Goal: Task Accomplishment & Management: Manage account settings

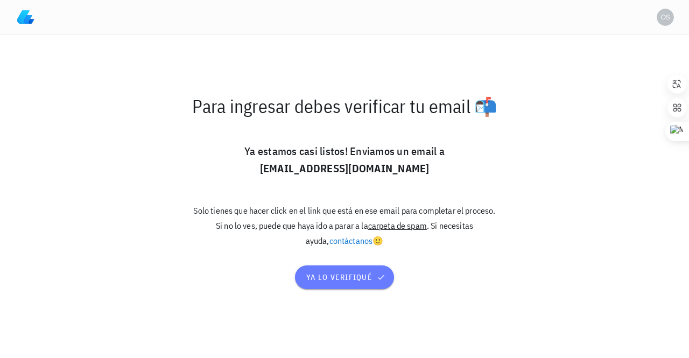
click at [332, 274] on span "ya lo verifiqué" at bounding box center [345, 278] width 78 height 10
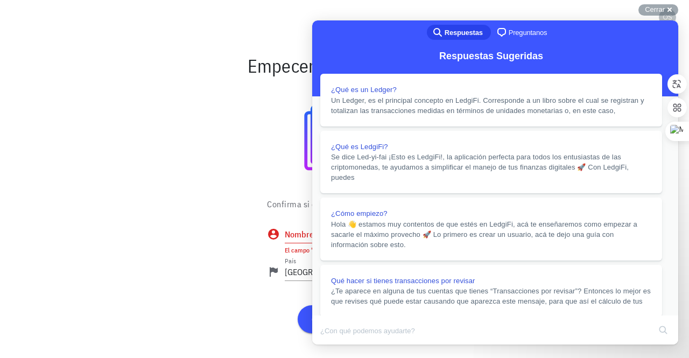
click at [297, 237] on input "Nombre" at bounding box center [353, 234] width 137 height 17
type input "[PERSON_NAME]"
click at [332, 345] on button "Close" at bounding box center [322, 352] width 19 height 14
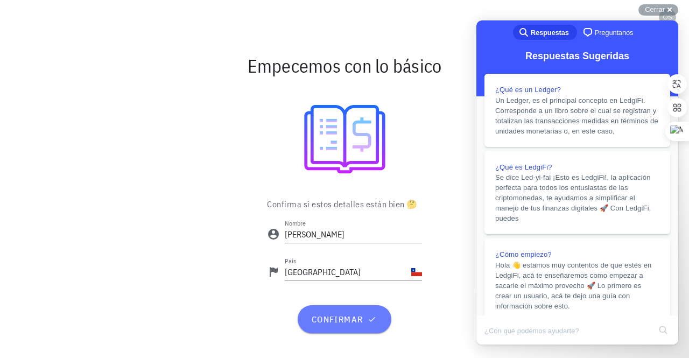
click at [336, 323] on span "confirmar" at bounding box center [344, 319] width 67 height 11
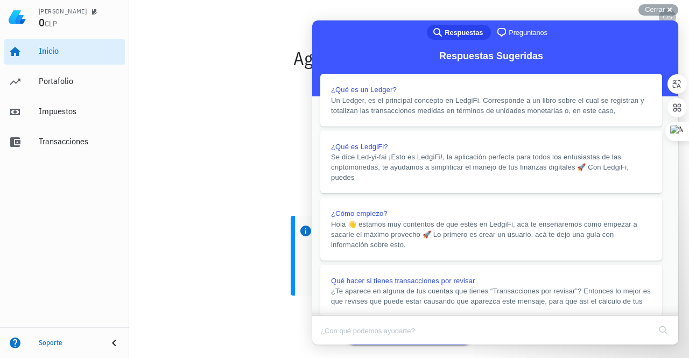
click at [276, 143] on div at bounding box center [409, 142] width 547 height 121
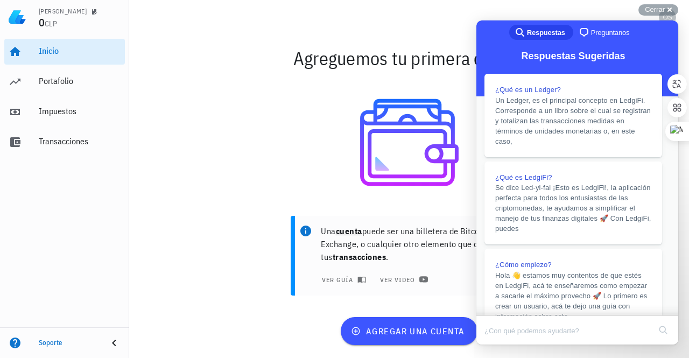
click at [497, 345] on button "Close" at bounding box center [486, 352] width 19 height 14
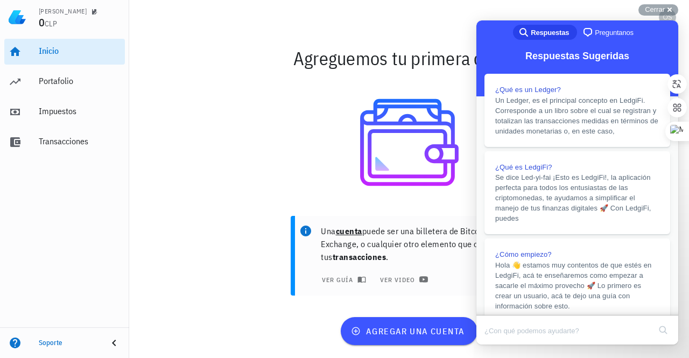
click at [238, 143] on div at bounding box center [409, 142] width 547 height 121
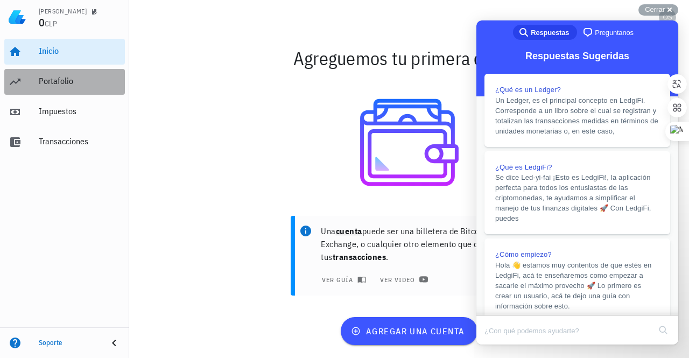
click at [52, 82] on div "Portafolio" at bounding box center [80, 81] width 82 height 10
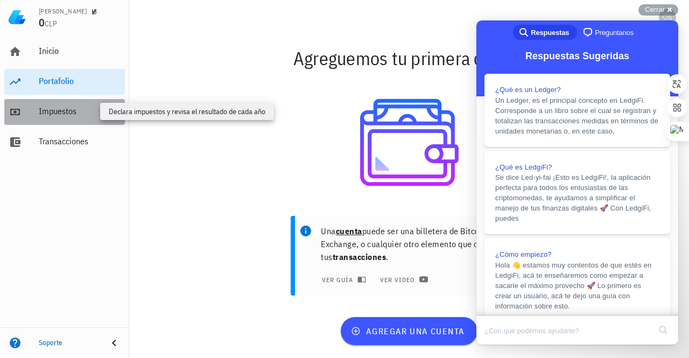
click at [53, 111] on div "Impuestos" at bounding box center [80, 111] width 82 height 10
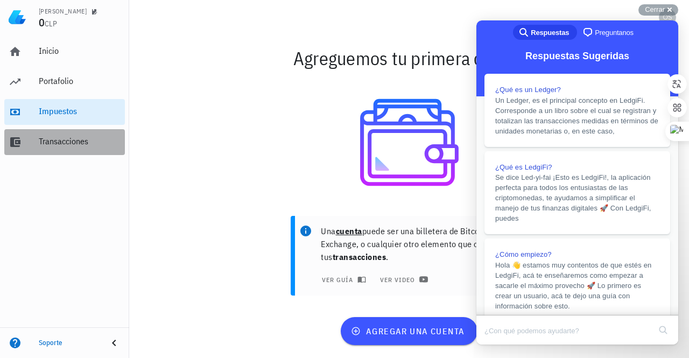
click at [58, 141] on div "Transacciones" at bounding box center [80, 141] width 82 height 10
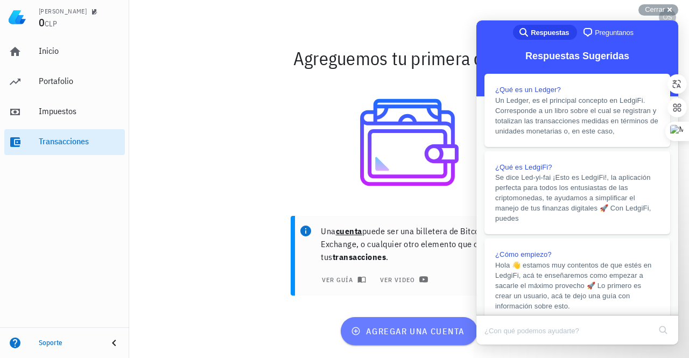
click at [393, 332] on span "agregar una cuenta" at bounding box center [408, 331] width 111 height 11
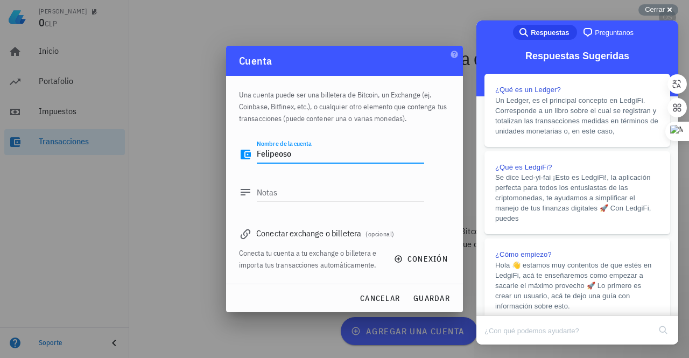
type textarea "Felipeoso"
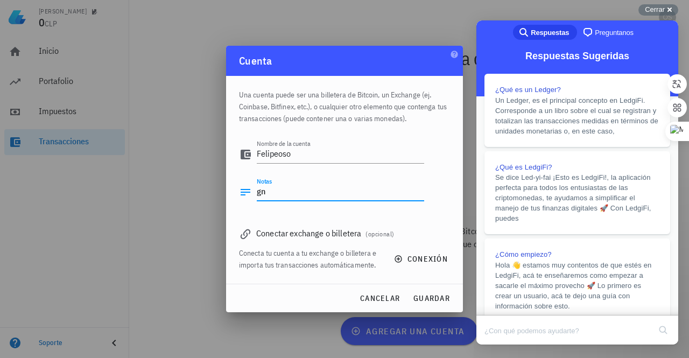
type textarea "g"
type textarea "usuario gmail"
click at [259, 155] on textarea "Felipeoso" at bounding box center [341, 154] width 168 height 17
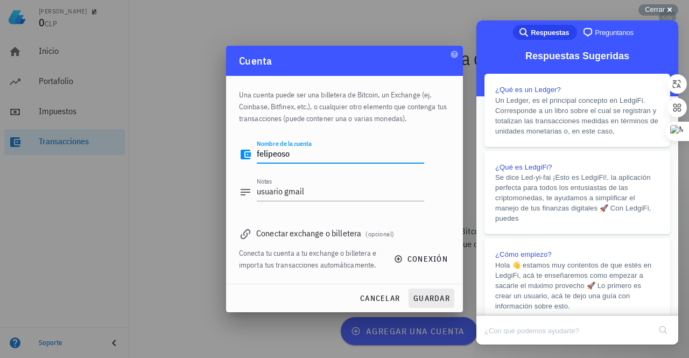
type textarea "felipeoso"
click at [423, 299] on span "guardar" at bounding box center [431, 299] width 37 height 10
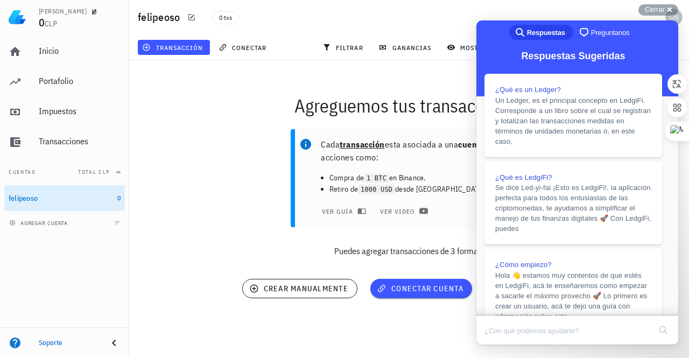
click at [497, 345] on button "Close" at bounding box center [486, 352] width 19 height 14
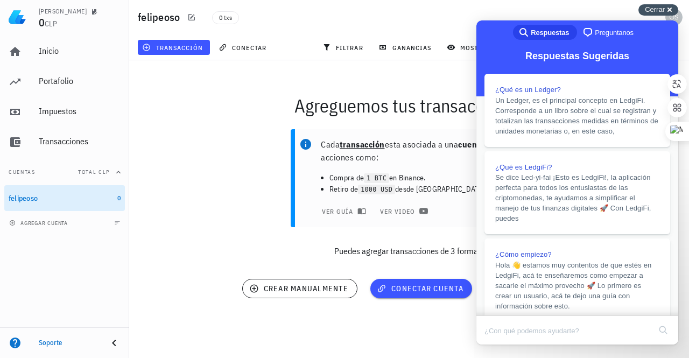
click at [659, 8] on span "Cerrar" at bounding box center [655, 9] width 20 height 8
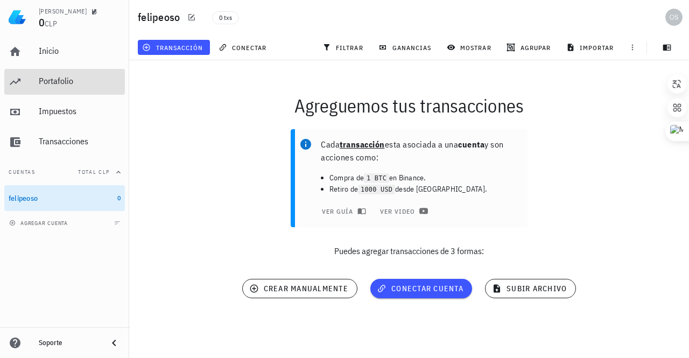
click at [46, 83] on div "Portafolio" at bounding box center [80, 81] width 82 height 10
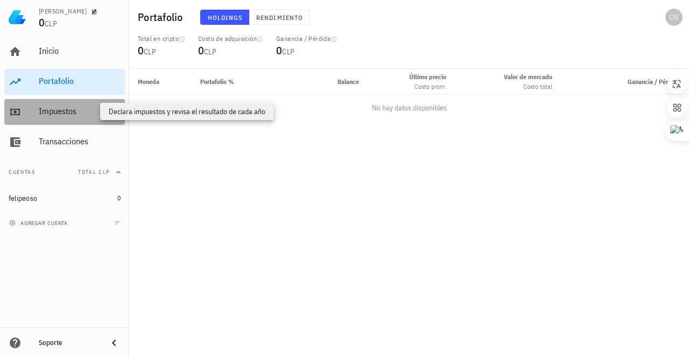
click at [55, 113] on div "Impuestos" at bounding box center [80, 111] width 82 height 10
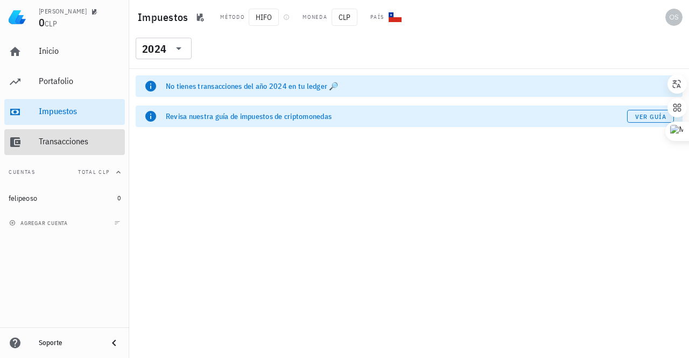
click at [61, 145] on div "Transacciones" at bounding box center [80, 141] width 82 height 10
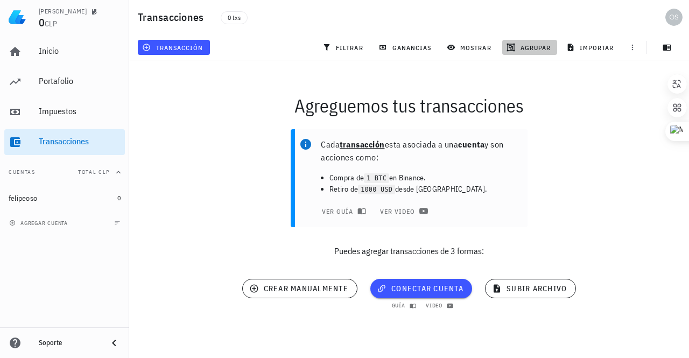
click at [528, 46] on span "agrupar" at bounding box center [530, 47] width 42 height 9
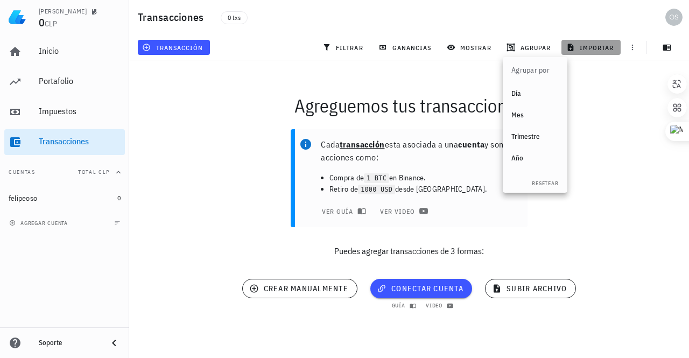
click at [600, 44] on span "importar" at bounding box center [592, 47] width 46 height 9
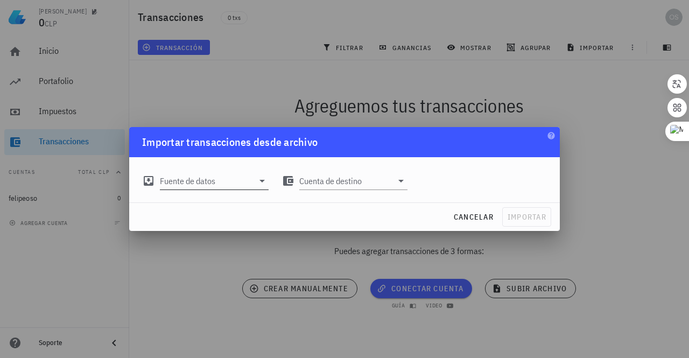
click at [260, 183] on icon at bounding box center [262, 181] width 13 height 13
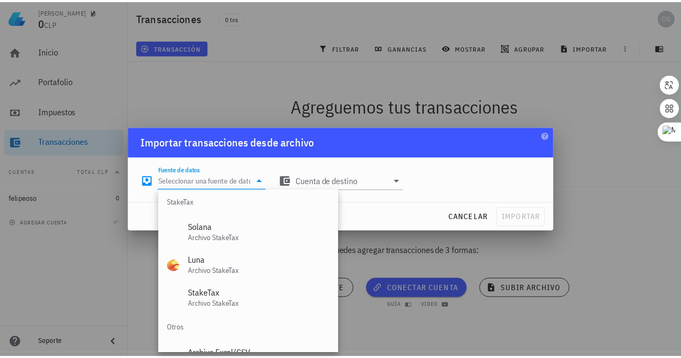
scroll to position [449, 0]
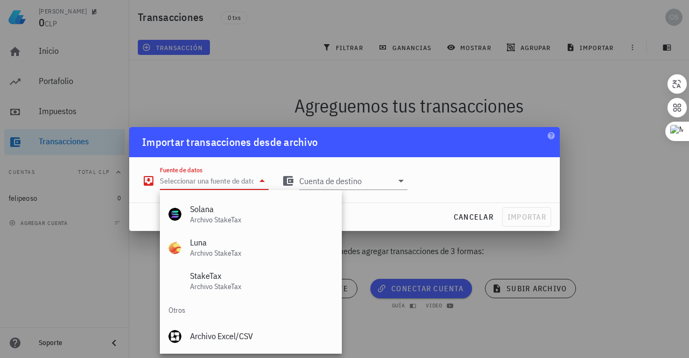
click at [81, 263] on div at bounding box center [344, 179] width 689 height 358
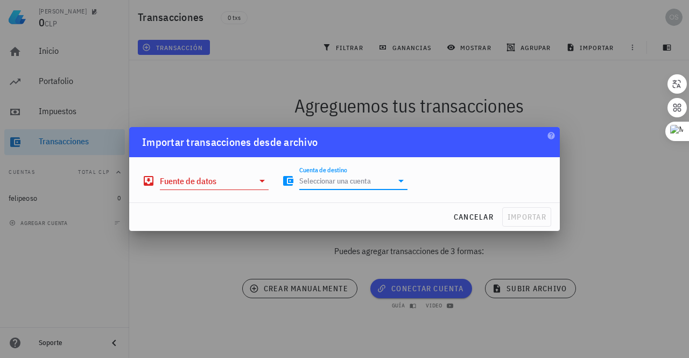
click at [311, 186] on input "Cuenta de destino" at bounding box center [346, 180] width 94 height 17
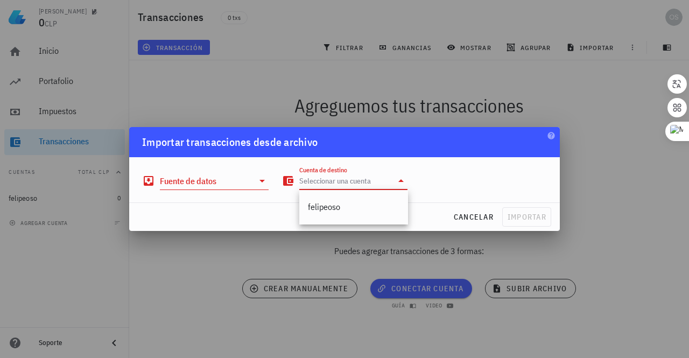
click at [594, 123] on div at bounding box center [344, 179] width 689 height 358
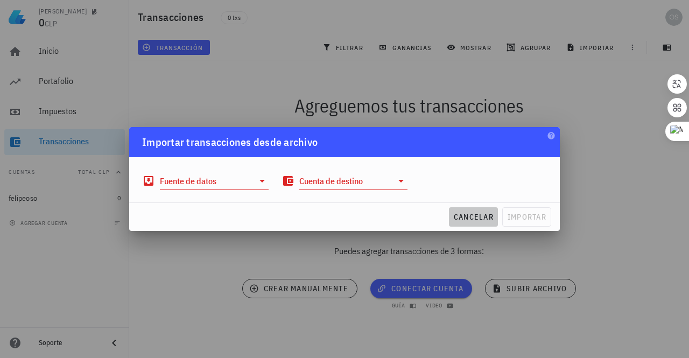
click at [462, 220] on span "cancelar" at bounding box center [474, 217] width 40 height 10
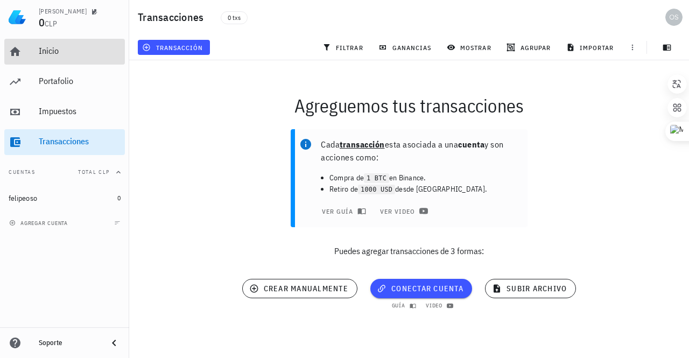
click at [49, 44] on div "Inicio" at bounding box center [80, 51] width 82 height 24
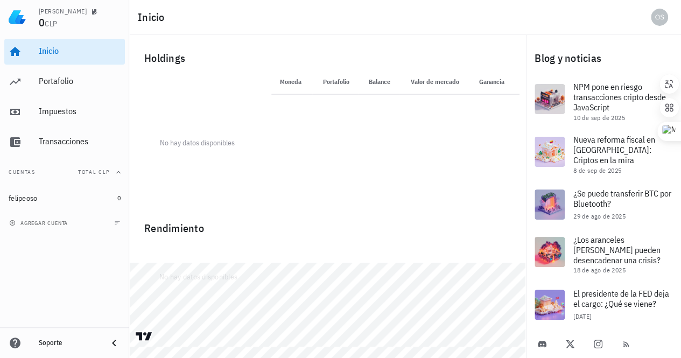
click at [293, 79] on th "Moneda" at bounding box center [291, 82] width 41 height 26
click at [291, 82] on th "Moneda" at bounding box center [291, 82] width 41 height 26
click at [288, 82] on th "Moneda" at bounding box center [291, 82] width 41 height 26
click at [332, 80] on th "Portafolio" at bounding box center [335, 82] width 46 height 26
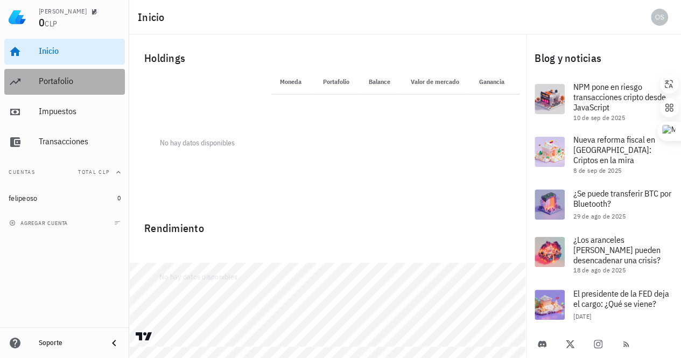
click at [44, 85] on div "Portafolio" at bounding box center [80, 81] width 82 height 10
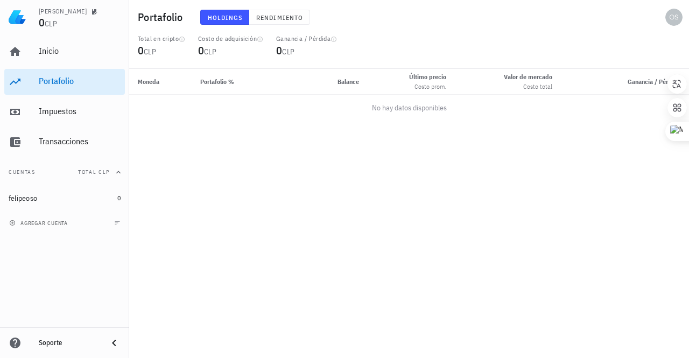
click at [45, 26] on span "CLP" at bounding box center [51, 24] width 12 height 10
click at [17, 22] on img at bounding box center [17, 17] width 17 height 17
click at [45, 52] on div "Inicio" at bounding box center [80, 51] width 82 height 10
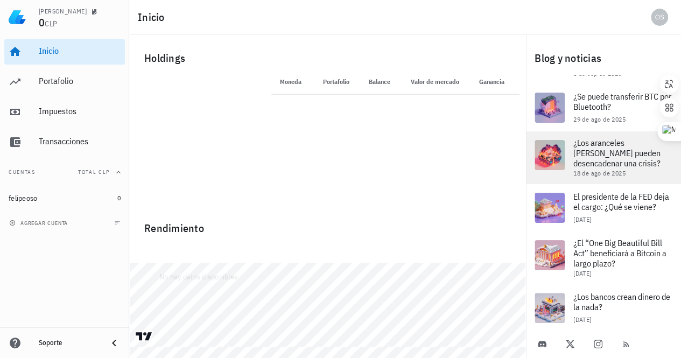
scroll to position [108, 0]
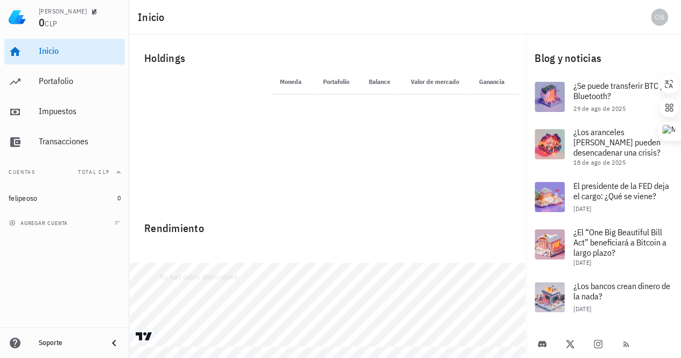
click at [355, 184] on div "Moneda Portafolio Precio Balance Valor de mercado Ganancia" at bounding box center [395, 137] width 261 height 136
click at [47, 85] on div "Portafolio" at bounding box center [80, 81] width 82 height 10
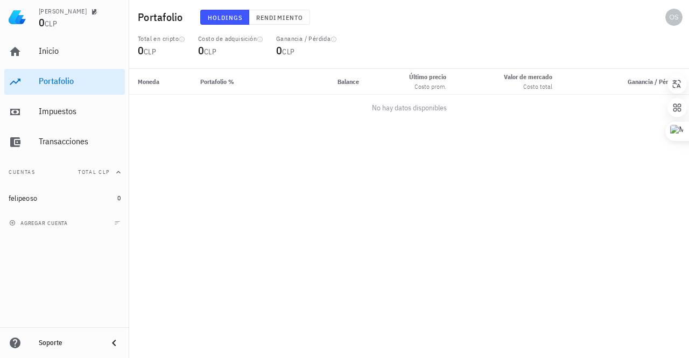
click at [48, 10] on div "[PERSON_NAME]" at bounding box center [63, 11] width 48 height 9
click at [92, 11] on icon "button" at bounding box center [94, 11] width 5 height 5
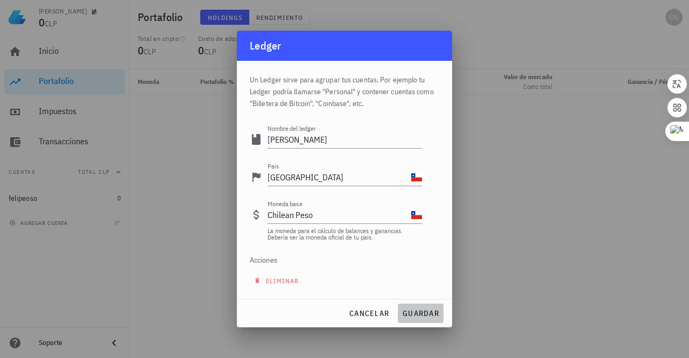
click at [419, 313] on span "guardar" at bounding box center [420, 314] width 37 height 10
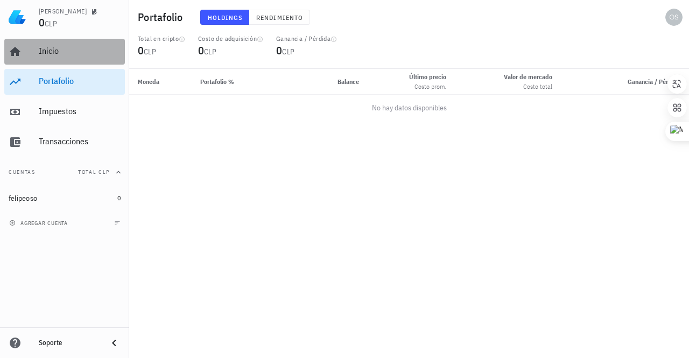
click at [48, 51] on div "Inicio" at bounding box center [80, 51] width 82 height 10
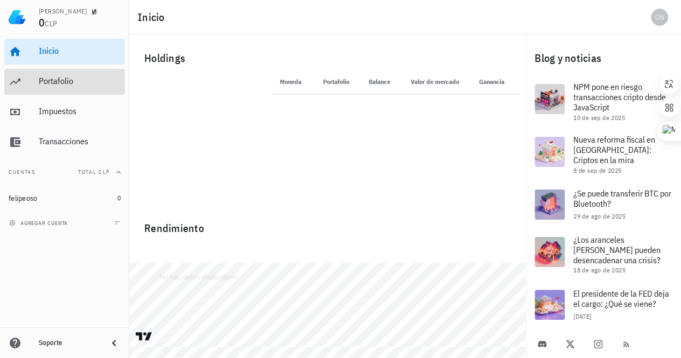
click at [64, 86] on div "Portafolio" at bounding box center [80, 81] width 82 height 24
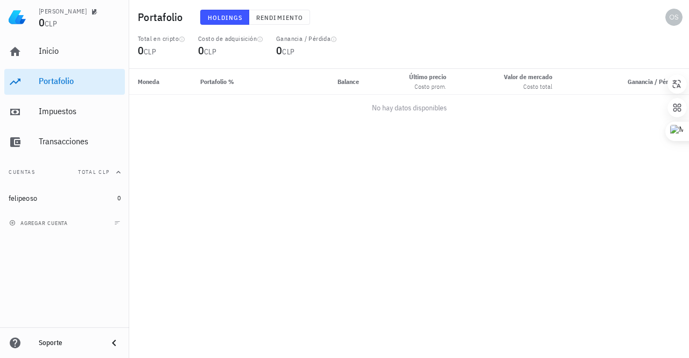
click at [21, 17] on img at bounding box center [17, 17] width 17 height 17
click at [275, 15] on span "Rendimiento" at bounding box center [279, 17] width 47 height 8
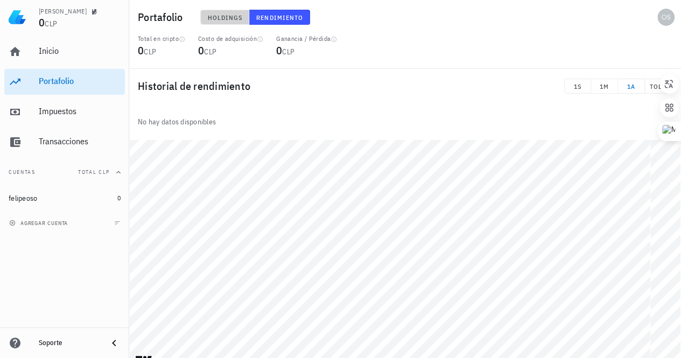
click at [223, 19] on span "Holdings" at bounding box center [225, 17] width 36 height 8
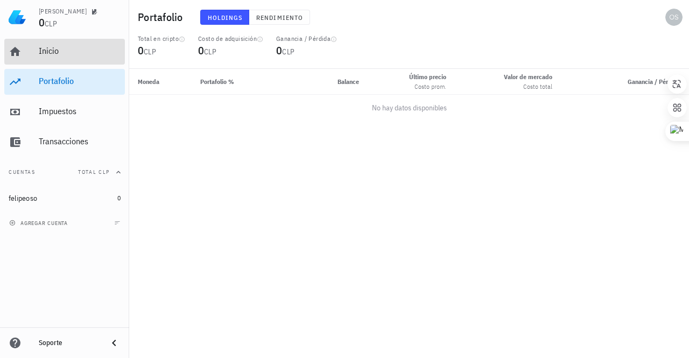
click at [35, 56] on link "Inicio" at bounding box center [64, 52] width 121 height 26
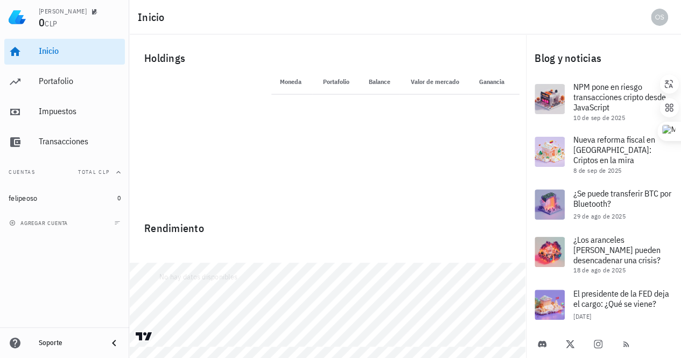
click at [429, 80] on th "Valor de mercado" at bounding box center [433, 82] width 69 height 26
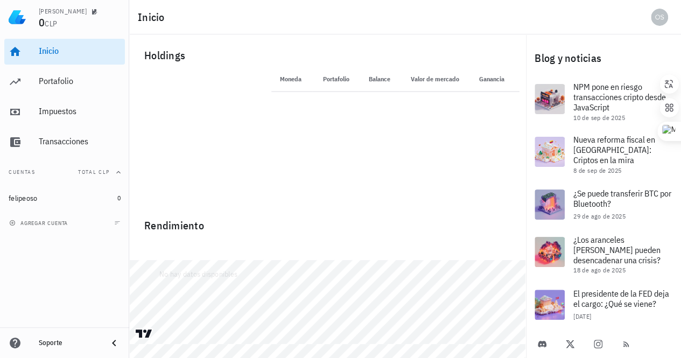
scroll to position [3, 0]
click at [10, 14] on img at bounding box center [17, 17] width 17 height 17
click at [45, 22] on span "CLP" at bounding box center [51, 24] width 12 height 10
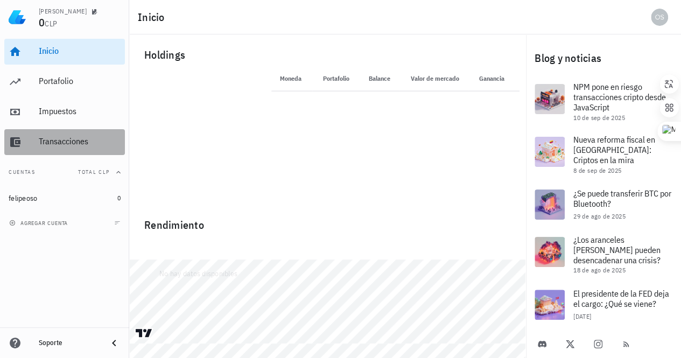
click at [65, 140] on div "Transacciones" at bounding box center [80, 141] width 82 height 10
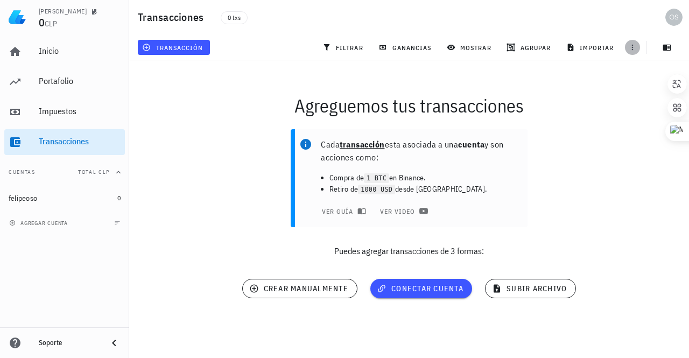
click at [633, 44] on icon "button" at bounding box center [633, 47] width 9 height 9
click at [667, 50] on icon "button" at bounding box center [668, 48] width 8 height 6
click at [521, 47] on span "agrupar" at bounding box center [530, 47] width 42 height 9
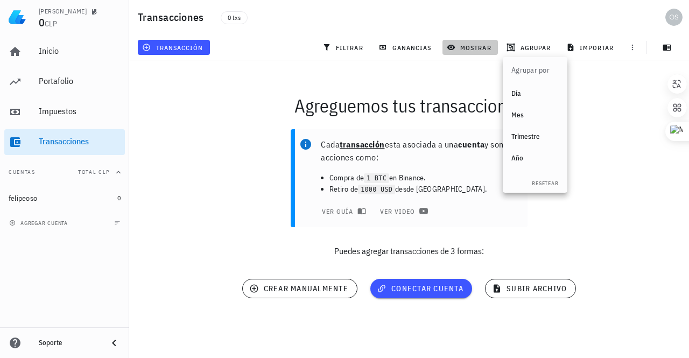
click at [473, 51] on span "mostrar" at bounding box center [470, 47] width 43 height 9
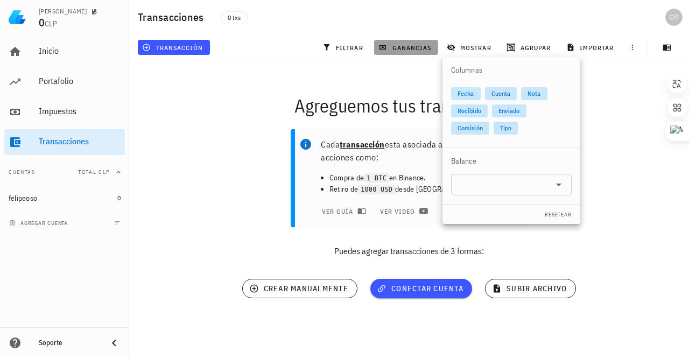
click at [420, 49] on span "ganancias" at bounding box center [406, 47] width 51 height 9
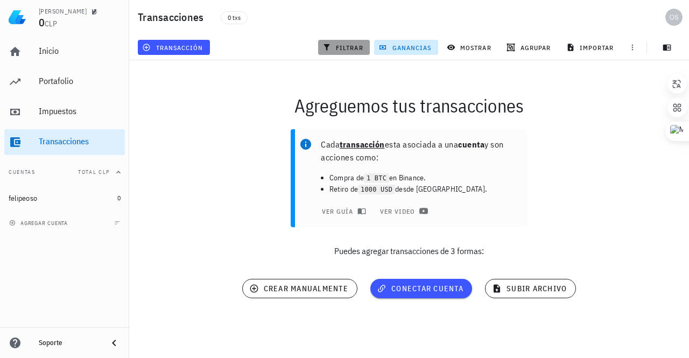
click at [341, 51] on span "filtrar" at bounding box center [344, 47] width 39 height 9
click at [334, 212] on span "ver guía" at bounding box center [342, 211] width 43 height 9
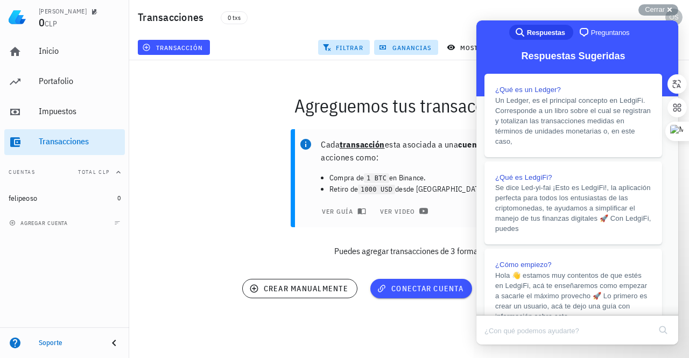
scroll to position [108, 0]
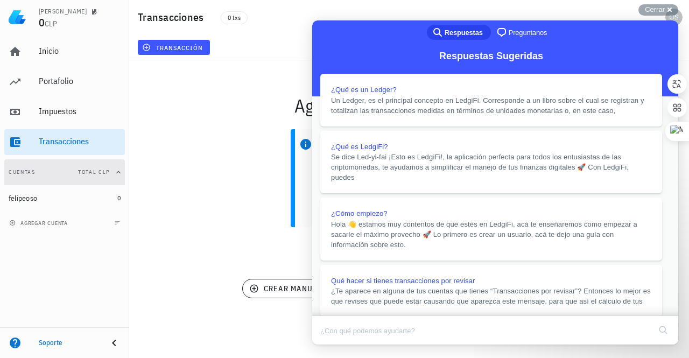
click at [16, 170] on button "Cuentas Total CLP" at bounding box center [64, 172] width 121 height 26
click at [16, 170] on button "Cuentas" at bounding box center [64, 172] width 121 height 26
click at [115, 172] on icon "button" at bounding box center [118, 172] width 9 height 9
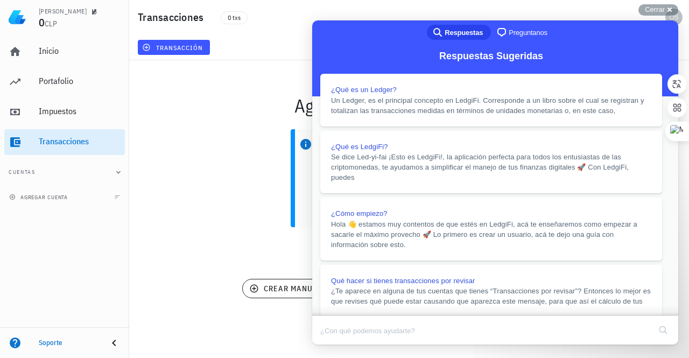
click at [115, 172] on icon "button" at bounding box center [118, 172] width 9 height 9
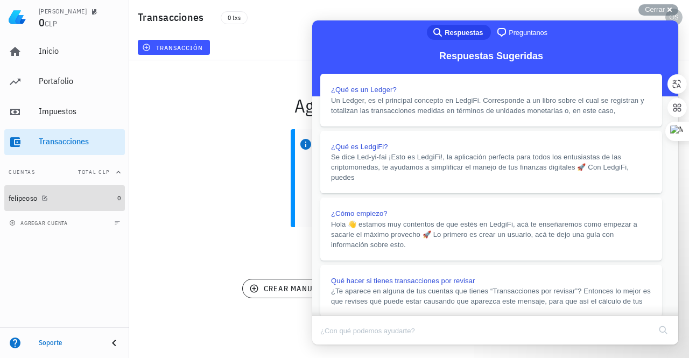
click at [52, 198] on div "felipeoso" at bounding box center [61, 198] width 104 height 10
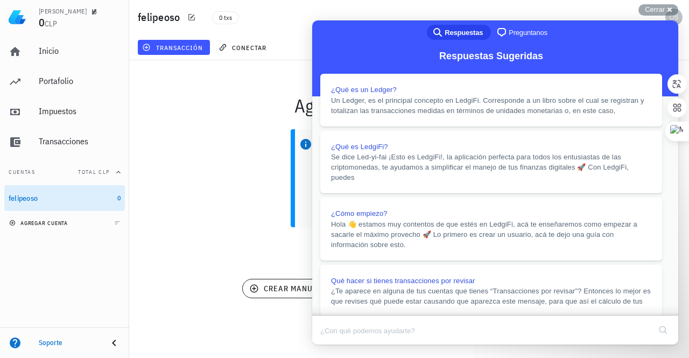
click at [66, 225] on span "agregar cuenta" at bounding box center [39, 223] width 57 height 7
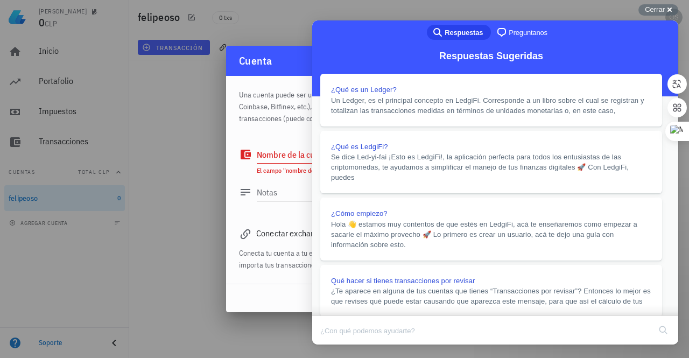
drag, startPoint x: 280, startPoint y: 55, endPoint x: 167, endPoint y: 62, distance: 112.8
click at [167, 62] on div "Felipe 0 CLP Inicio Portafolio Impuestos Transacciones Cuentas Total CLP felipe…" at bounding box center [344, 179] width 689 height 358
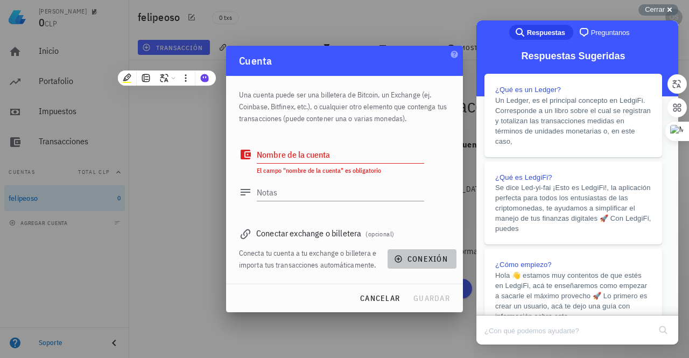
click at [416, 260] on span "conexión" at bounding box center [422, 259] width 52 height 10
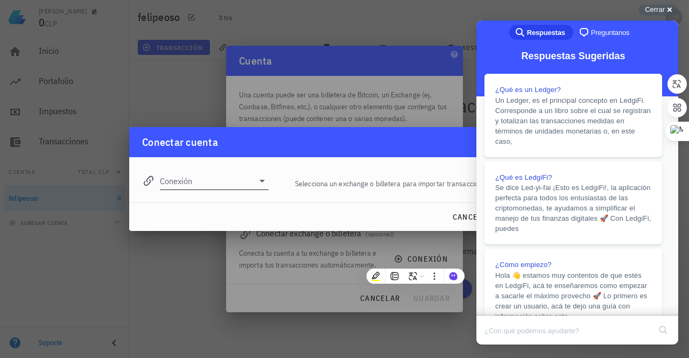
click at [261, 177] on icon at bounding box center [262, 181] width 13 height 13
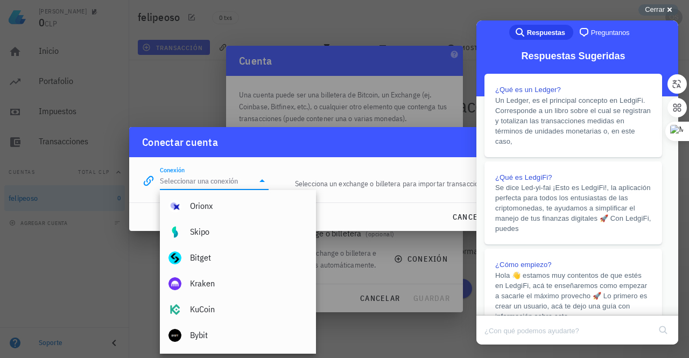
scroll to position [109, 0]
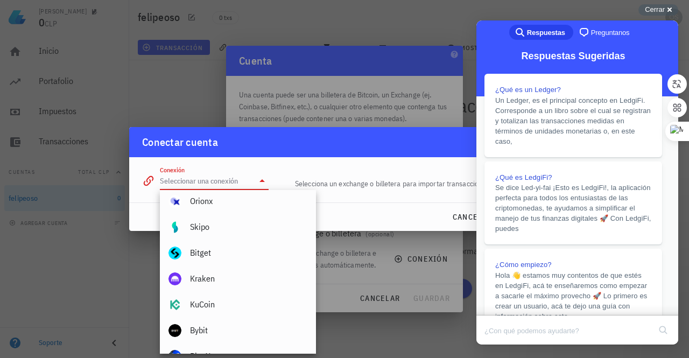
click at [148, 100] on div at bounding box center [344, 179] width 689 height 358
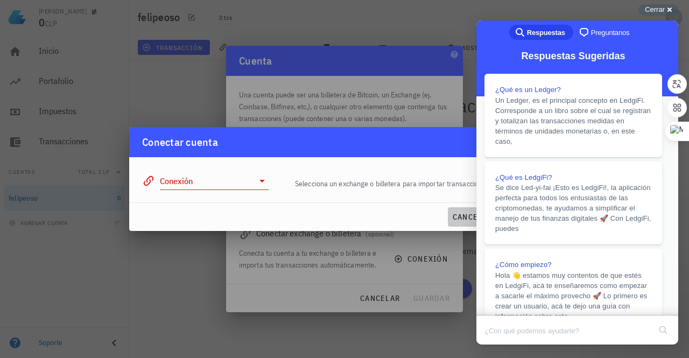
click at [463, 214] on span "cancelar" at bounding box center [472, 217] width 40 height 10
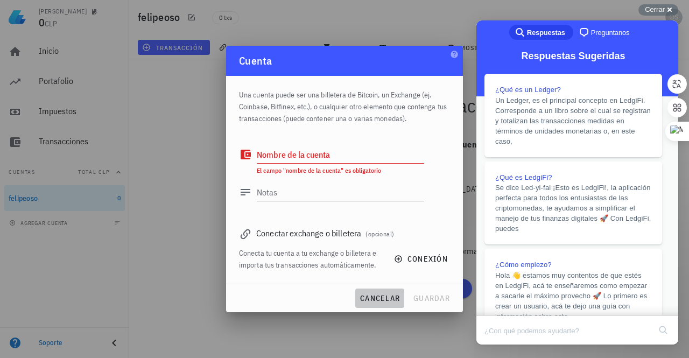
click at [390, 298] on span "cancelar" at bounding box center [380, 299] width 40 height 10
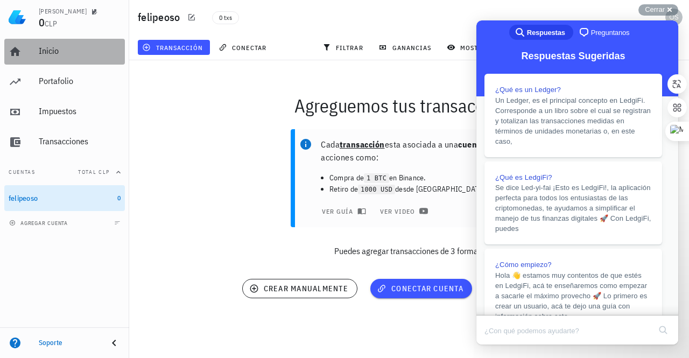
click at [38, 55] on link "Inicio" at bounding box center [64, 52] width 121 height 26
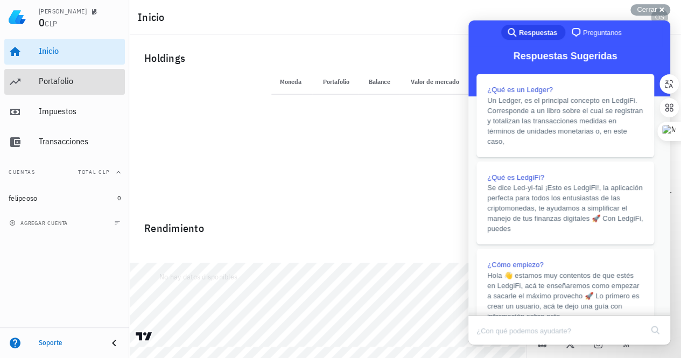
click at [37, 83] on link "Portafolio" at bounding box center [64, 82] width 121 height 26
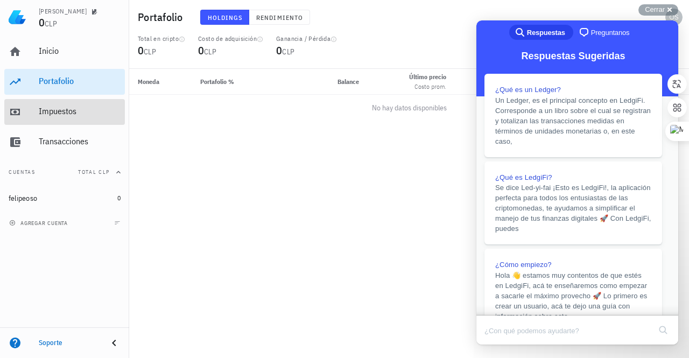
click at [50, 113] on div "Impuestos" at bounding box center [80, 111] width 82 height 10
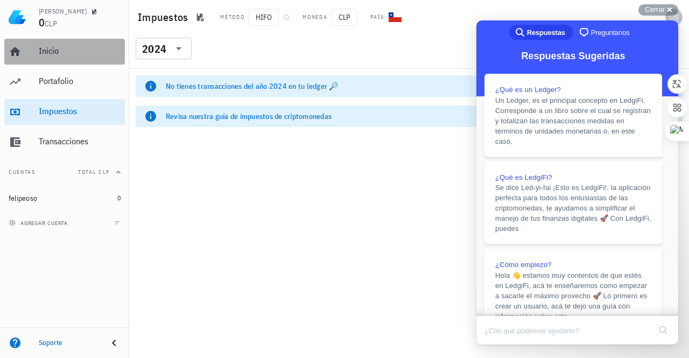
click at [44, 52] on div "Inicio" at bounding box center [80, 51] width 82 height 10
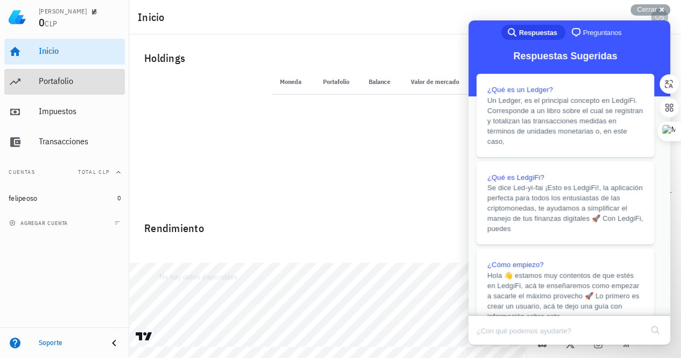
click at [40, 82] on div "Portafolio" at bounding box center [80, 81] width 82 height 10
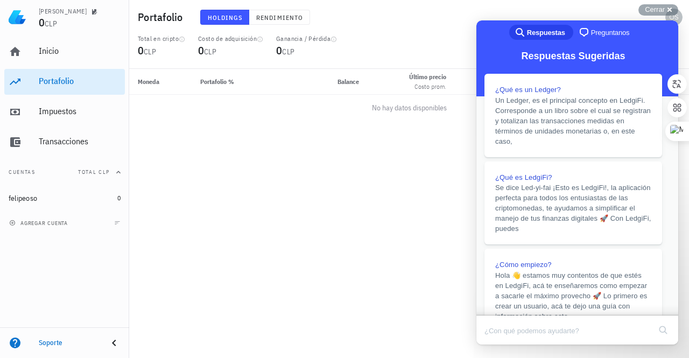
click at [38, 22] on div "Felipe 0 CLP" at bounding box center [64, 17] width 129 height 34
click at [44, 15] on div "[PERSON_NAME]" at bounding box center [63, 11] width 48 height 9
click at [50, 49] on div "Inicio" at bounding box center [80, 51] width 82 height 10
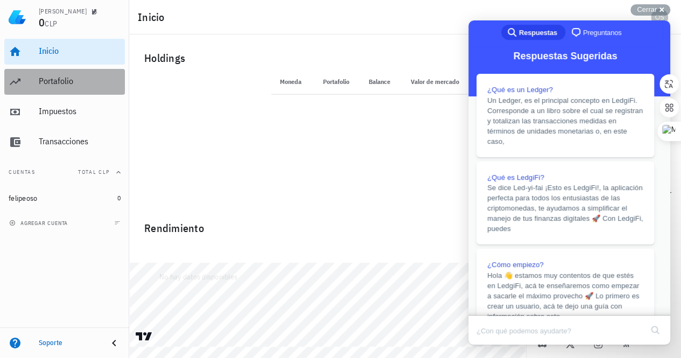
click at [65, 84] on div "Portafolio" at bounding box center [80, 81] width 82 height 10
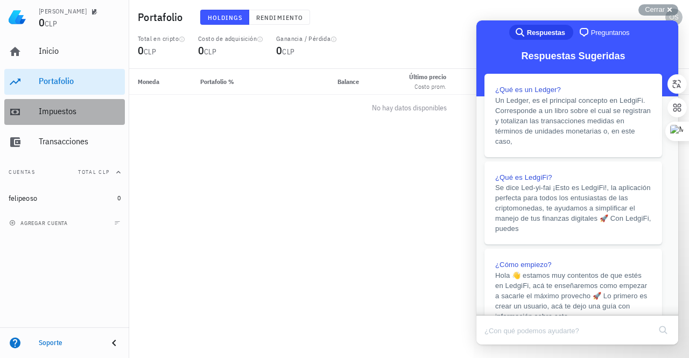
click at [61, 107] on div "Impuestos" at bounding box center [80, 111] width 82 height 10
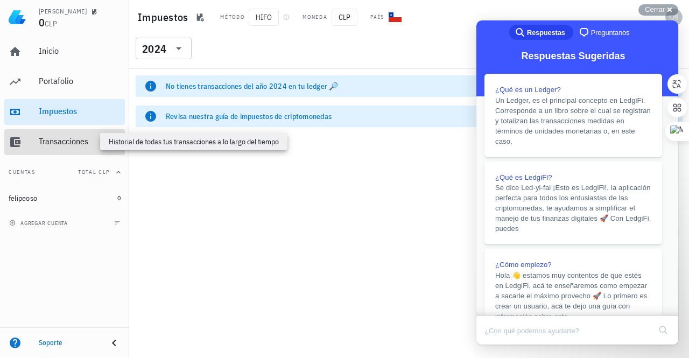
click at [51, 143] on div "Transacciones" at bounding box center [80, 141] width 82 height 10
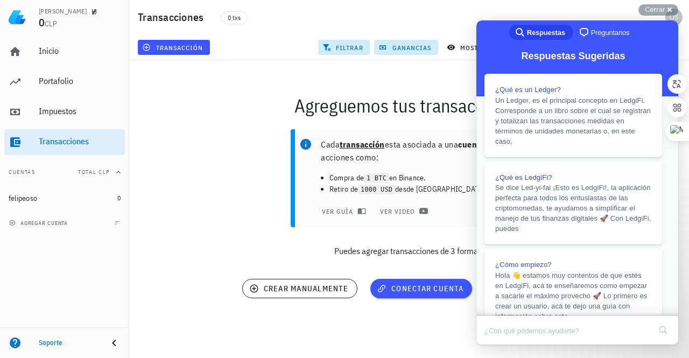
click at [497, 345] on button "Close" at bounding box center [486, 352] width 19 height 14
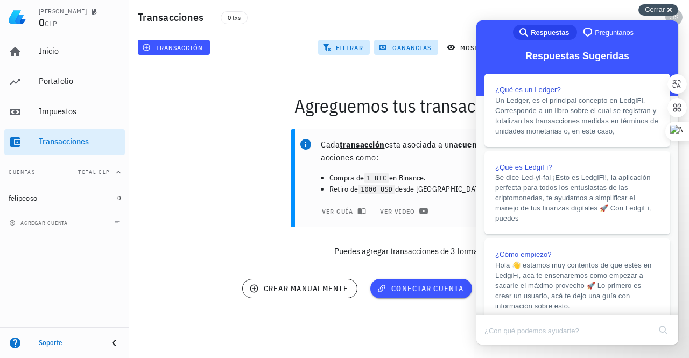
click at [672, 5] on div "Cerrar cross-small" at bounding box center [659, 9] width 40 height 11
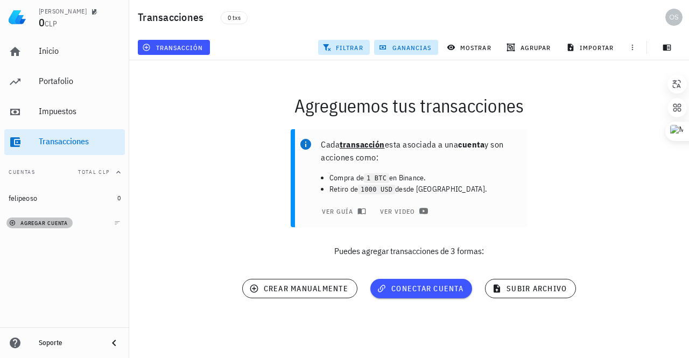
click at [53, 222] on span "agregar cuenta" at bounding box center [39, 223] width 57 height 7
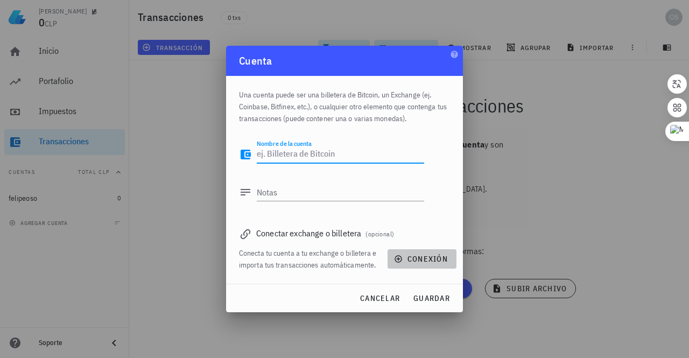
click at [417, 261] on span "conexión" at bounding box center [422, 259] width 52 height 10
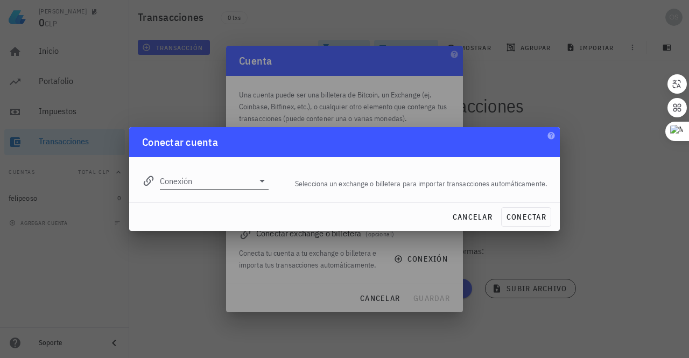
click at [260, 183] on icon at bounding box center [262, 181] width 13 height 13
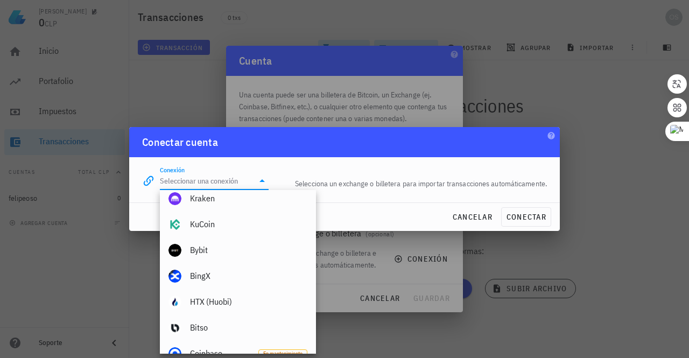
scroll to position [109, 0]
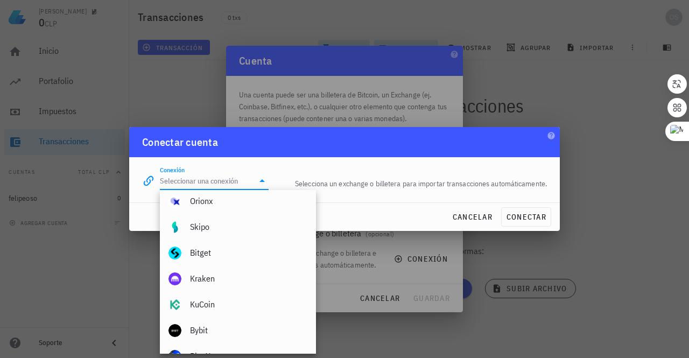
click at [543, 77] on div at bounding box center [344, 179] width 689 height 358
